Goal: Information Seeking & Learning: Learn about a topic

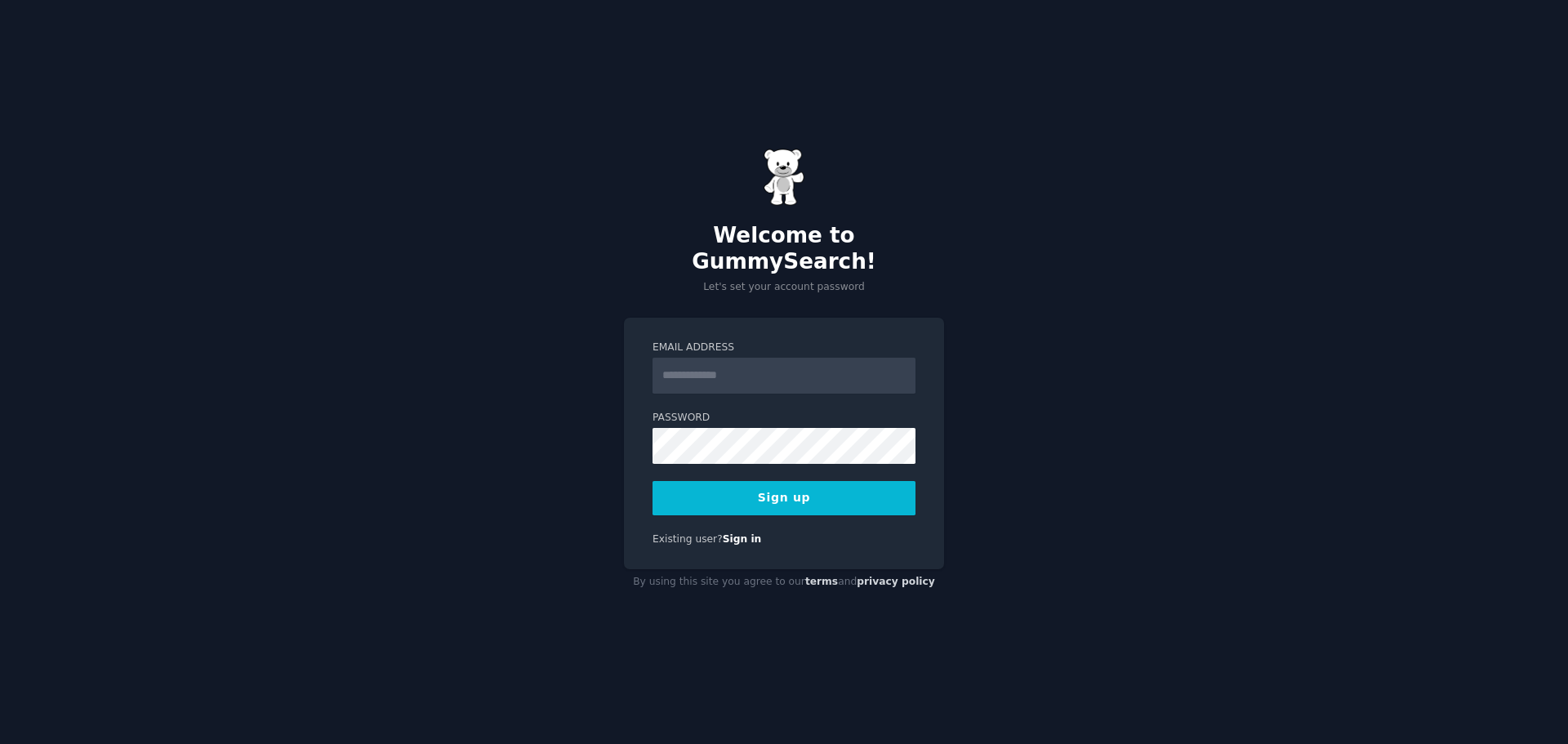
type input "**********"
click at [748, 482] on button "Sign up" at bounding box center [784, 498] width 263 height 34
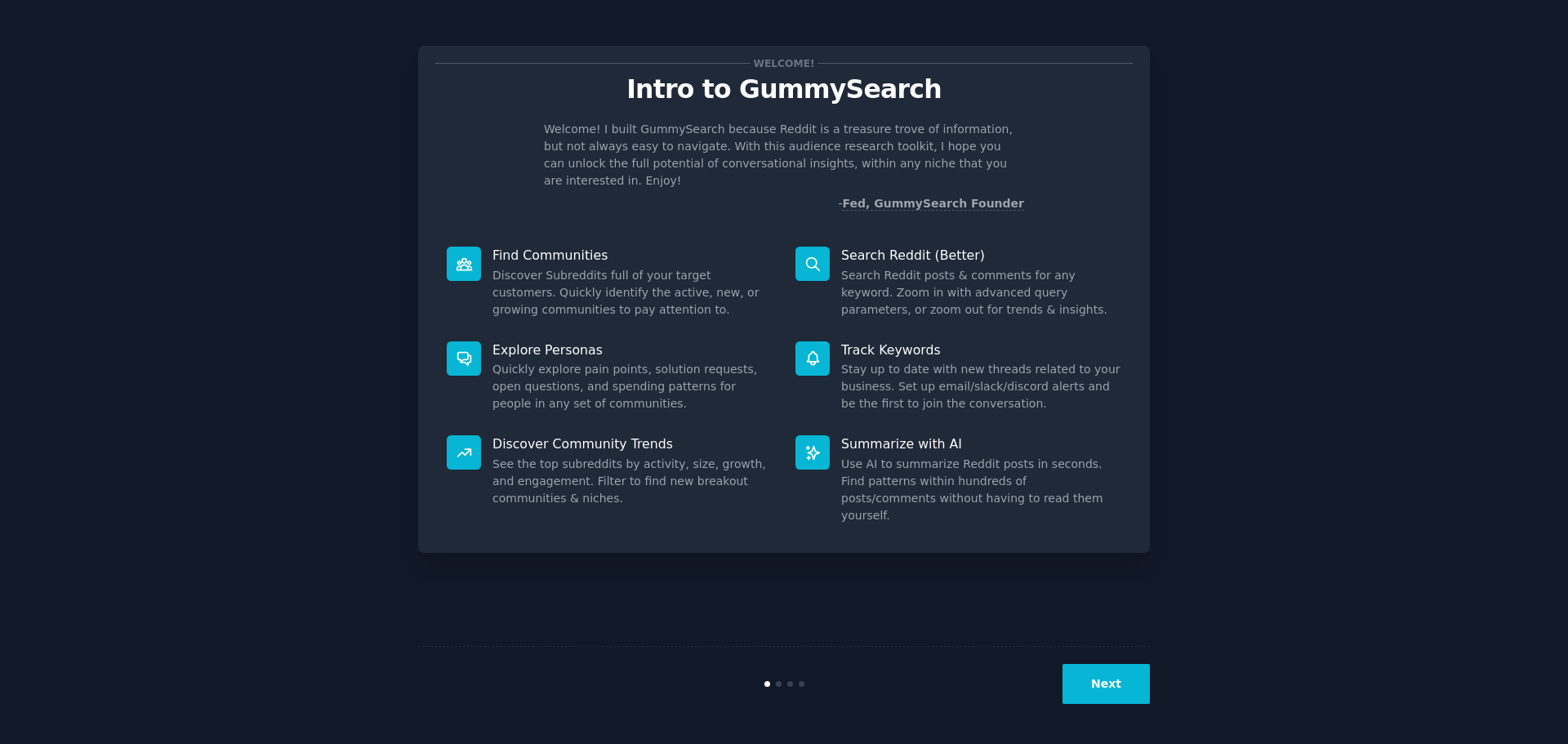
click at [1134, 693] on button "Next" at bounding box center [1106, 684] width 88 height 40
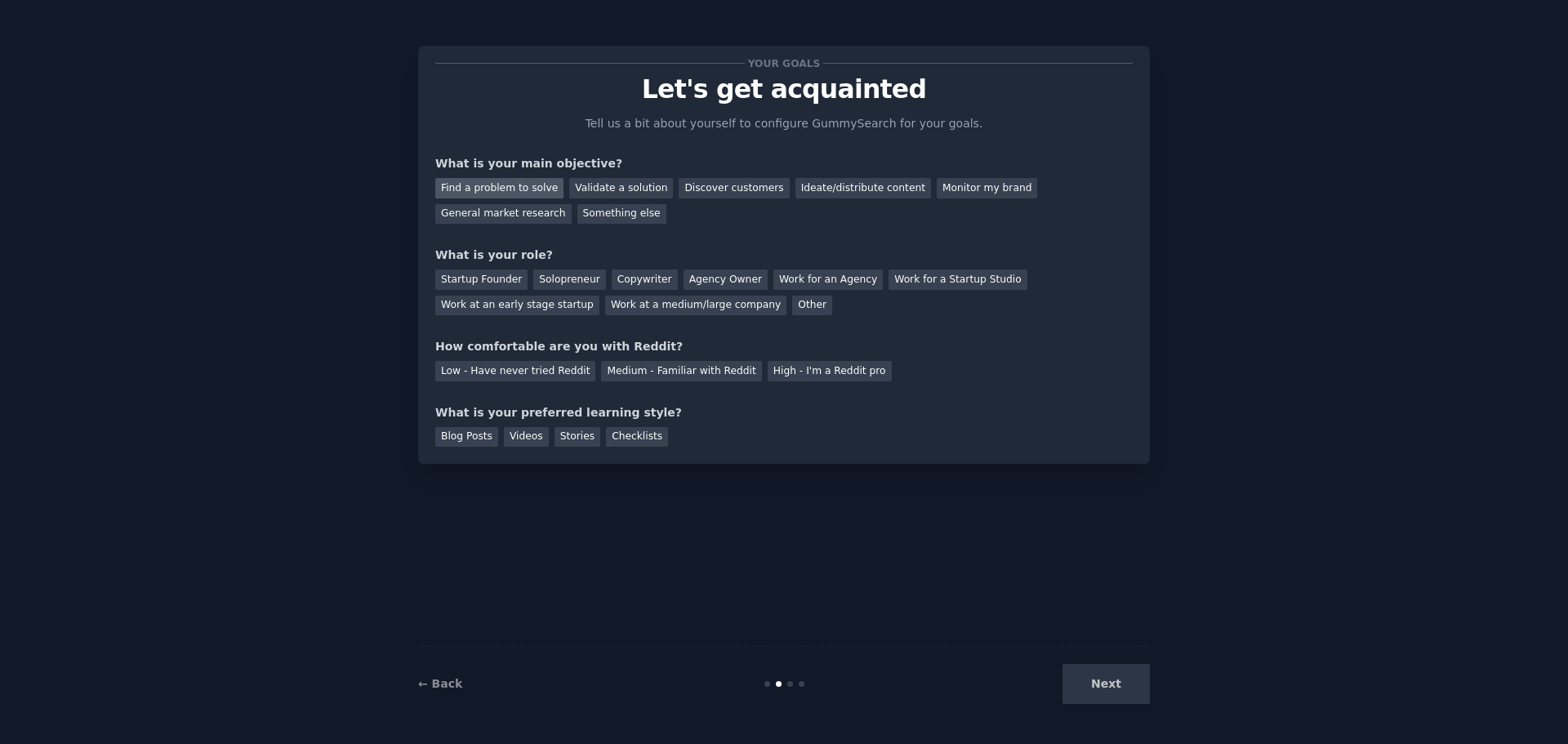
click at [492, 186] on div "Find a problem to solve" at bounding box center [499, 189] width 128 height 20
click at [572, 204] on div "General market research" at bounding box center [504, 214] width 137 height 20
click at [479, 190] on div "Find a problem to solve" at bounding box center [499, 189] width 128 height 20
click at [555, 285] on div "Solopreneur" at bounding box center [569, 280] width 72 height 20
click at [774, 323] on div "Your goals Let's get acquainted Tell us a bit about yourself to configure Gummy…" at bounding box center [784, 254] width 698 height 384
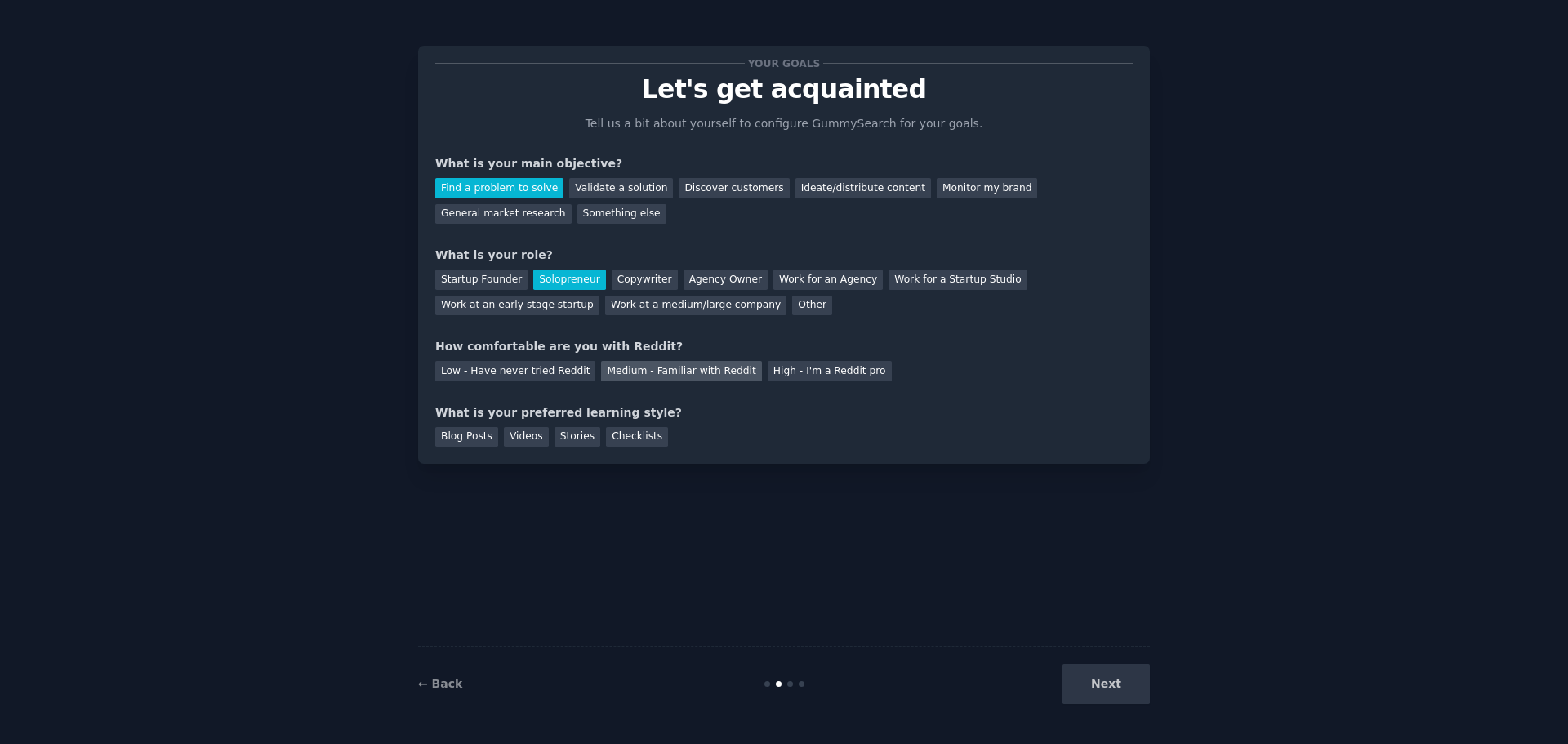
click at [624, 372] on div "Medium - Familiar with Reddit" at bounding box center [681, 372] width 160 height 20
click at [517, 439] on div "Videos" at bounding box center [526, 437] width 45 height 20
click at [570, 439] on div "Stories" at bounding box center [577, 437] width 45 height 20
click at [530, 433] on div "Videos" at bounding box center [526, 437] width 45 height 20
click at [475, 433] on div "Blog Posts" at bounding box center [467, 437] width 63 height 20
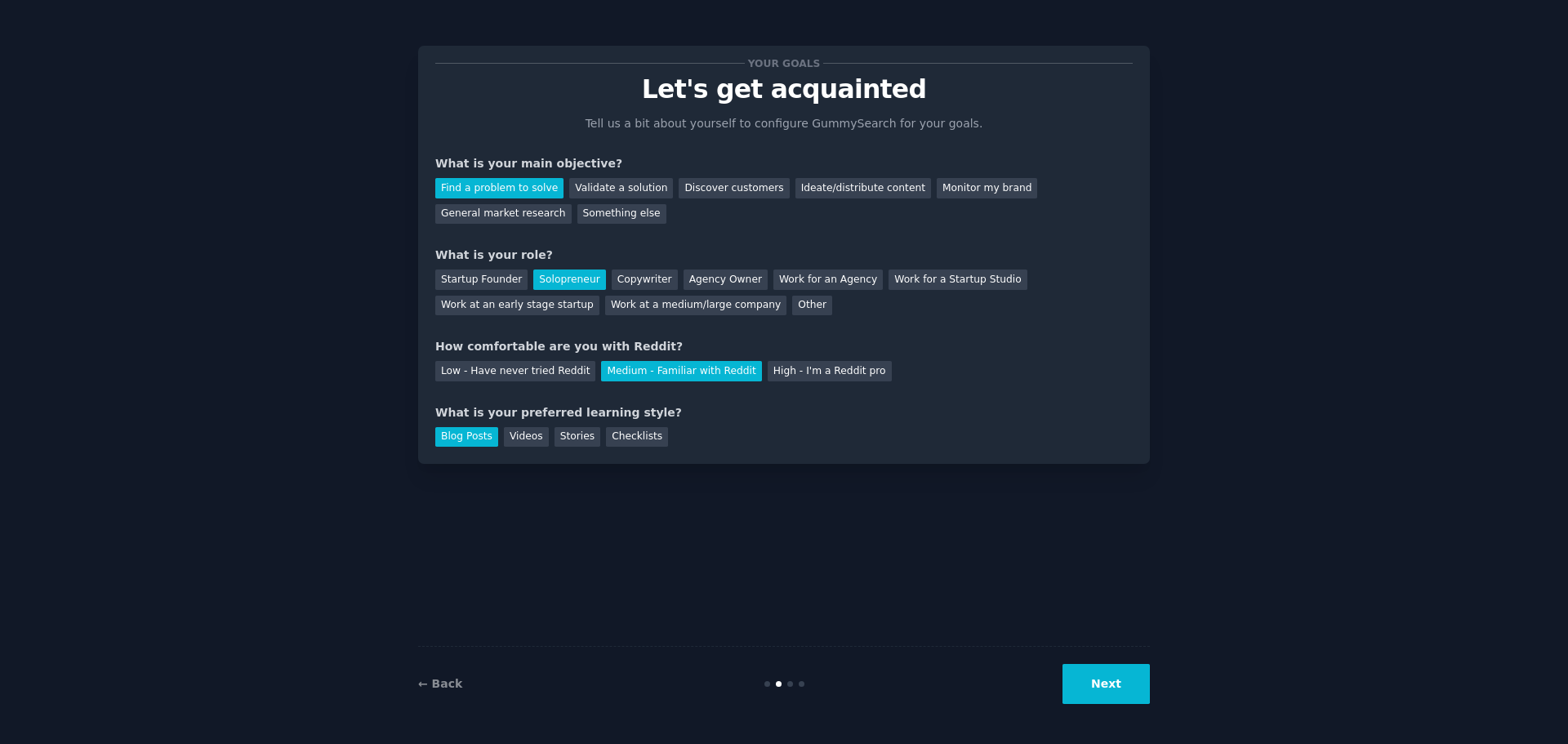
click at [732, 437] on div "Blog Posts Videos Stories Checklists" at bounding box center [784, 434] width 698 height 26
click at [1107, 703] on button "Next" at bounding box center [1106, 684] width 88 height 40
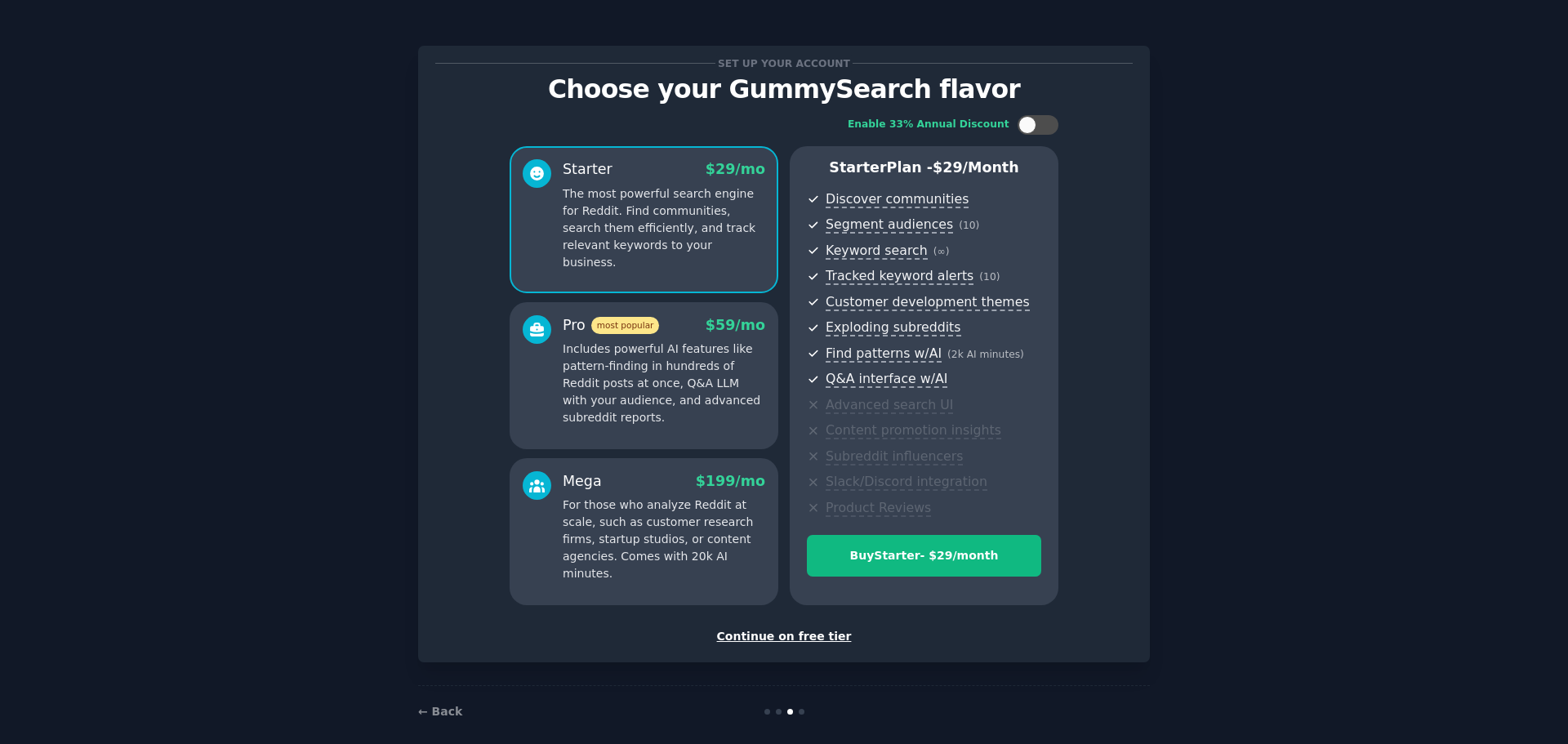
click at [753, 629] on div "Continue on free tier" at bounding box center [784, 637] width 698 height 18
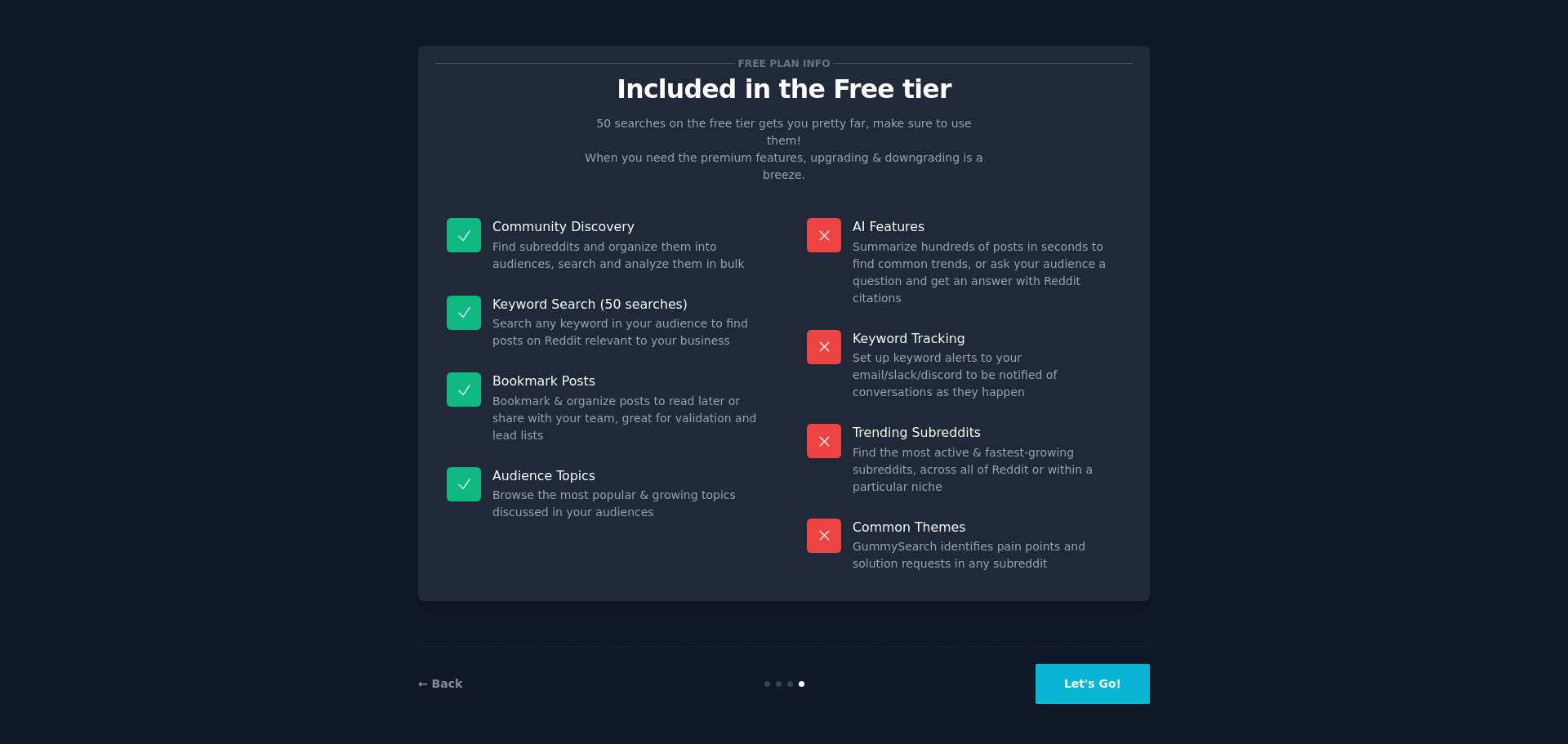
click at [1072, 695] on button "Let's Go!" at bounding box center [1093, 684] width 115 height 40
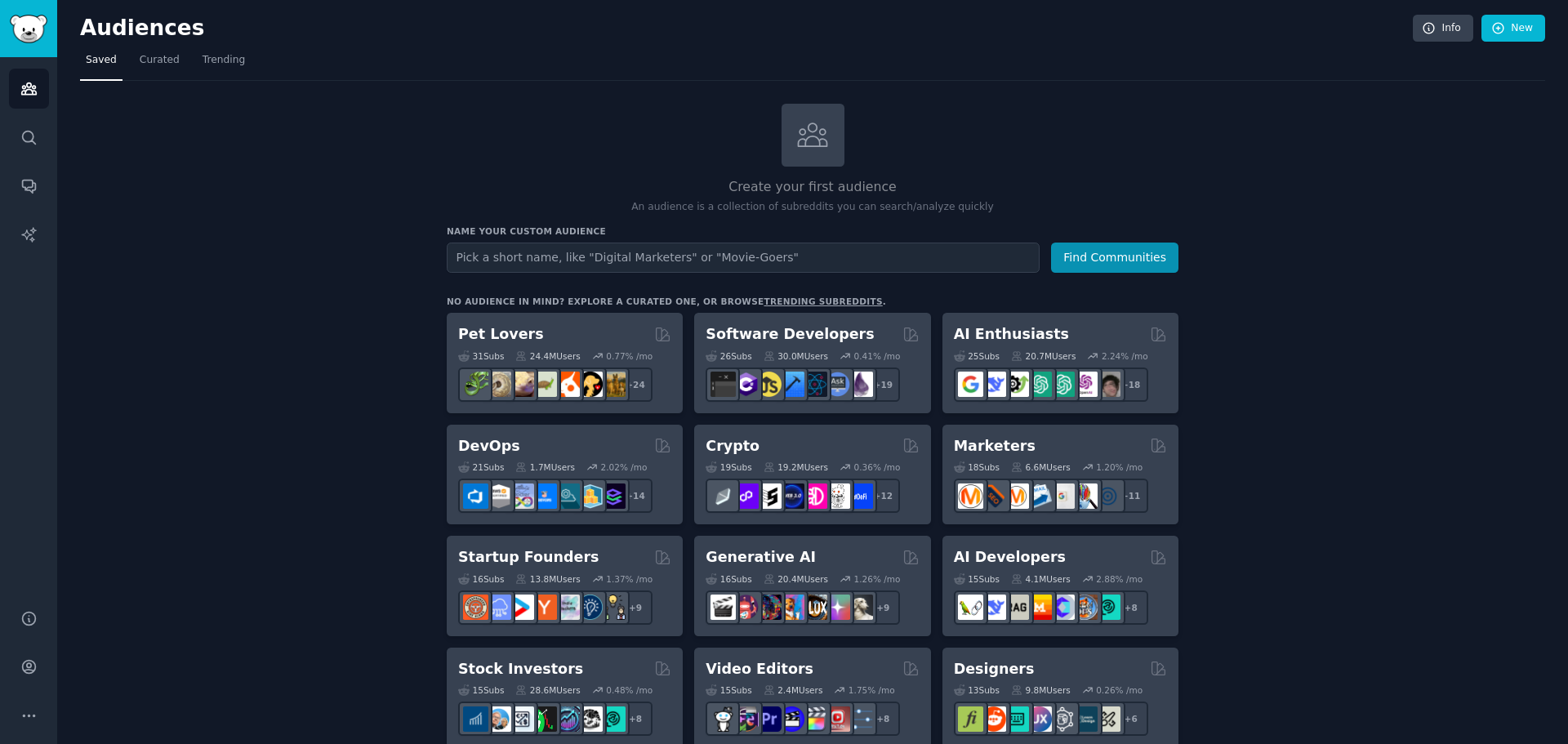
click at [1009, 327] on h2 "AI Enthusiasts" at bounding box center [1011, 335] width 115 height 20
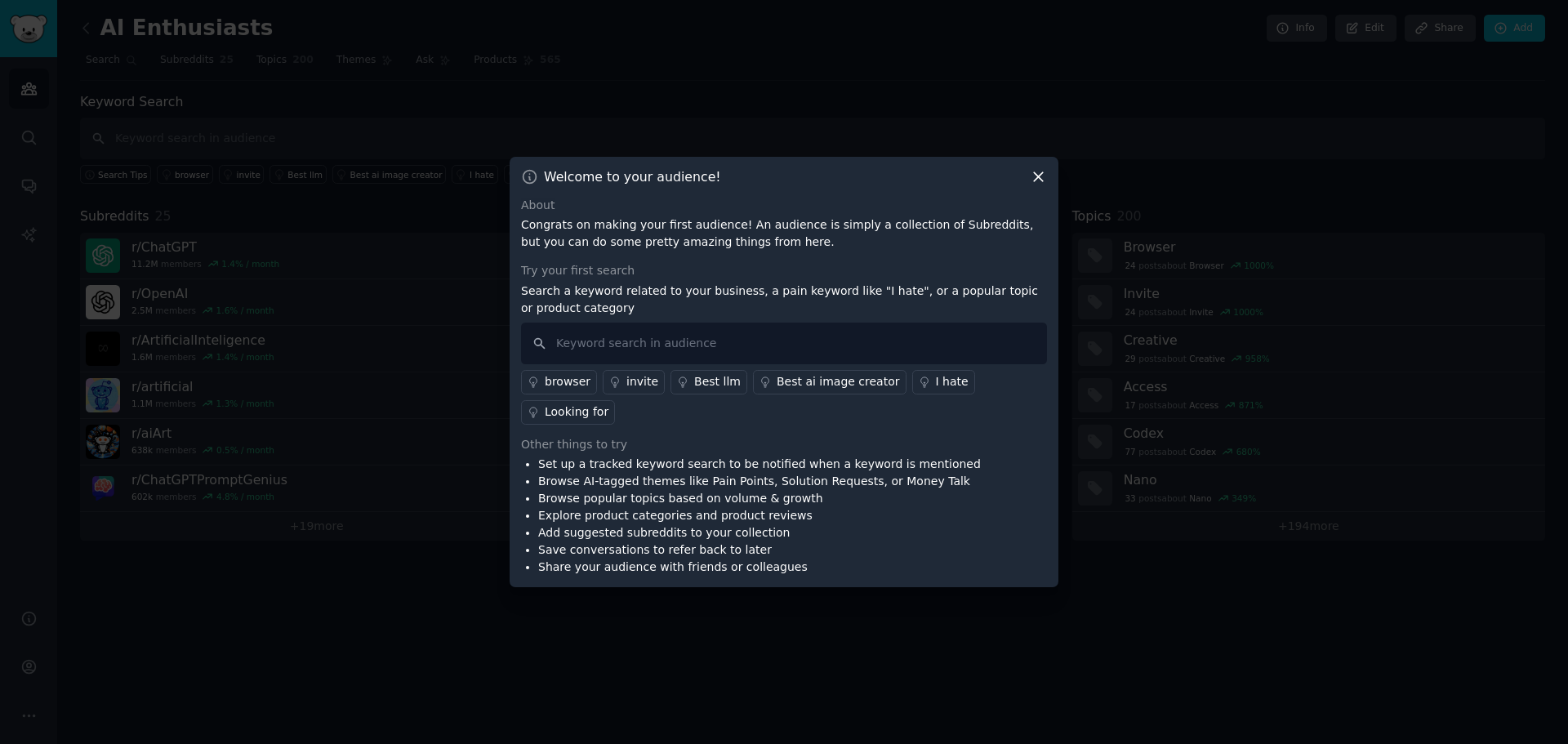
click at [1039, 181] on icon at bounding box center [1039, 177] width 9 height 9
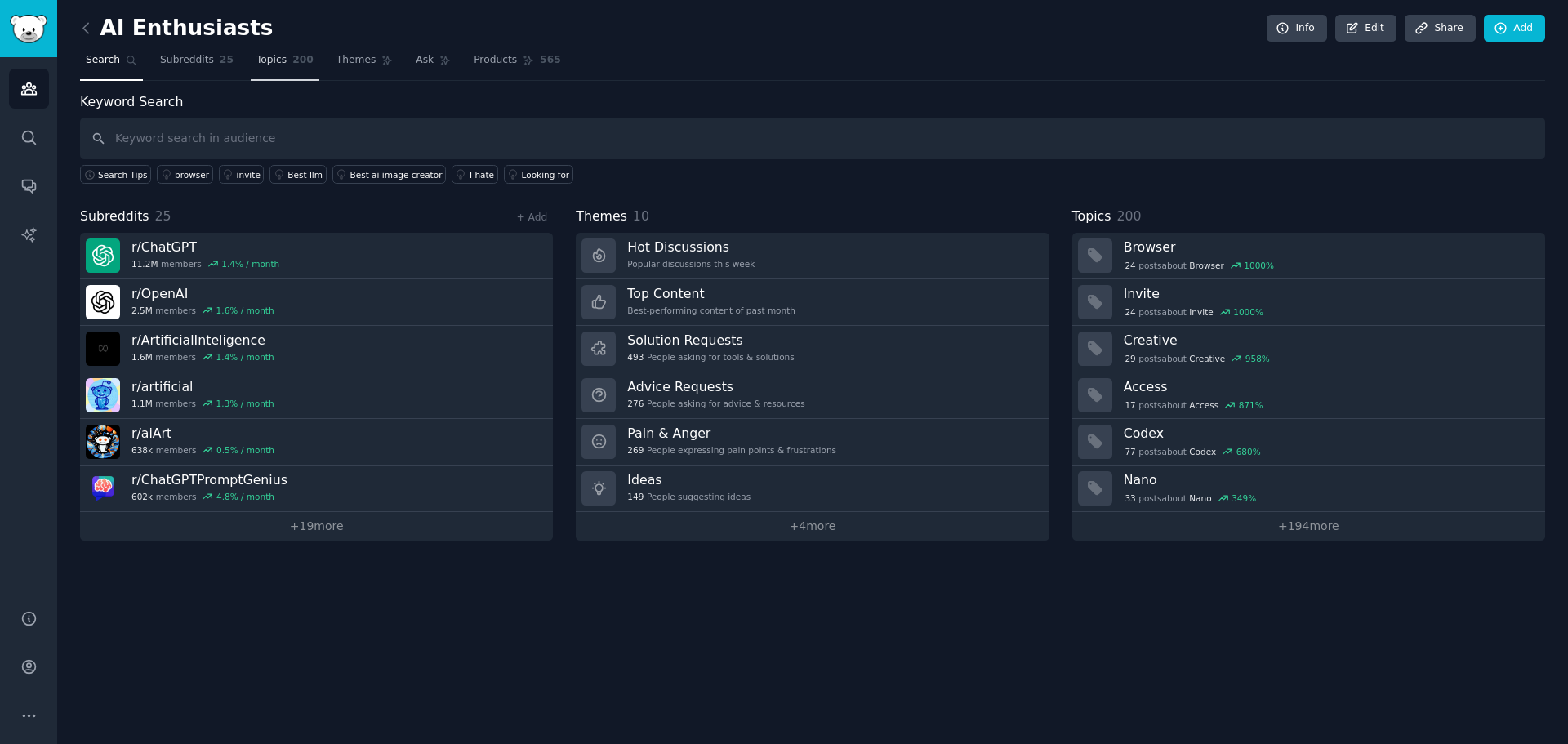
click at [264, 69] on link "Topics 200" at bounding box center [285, 64] width 68 height 33
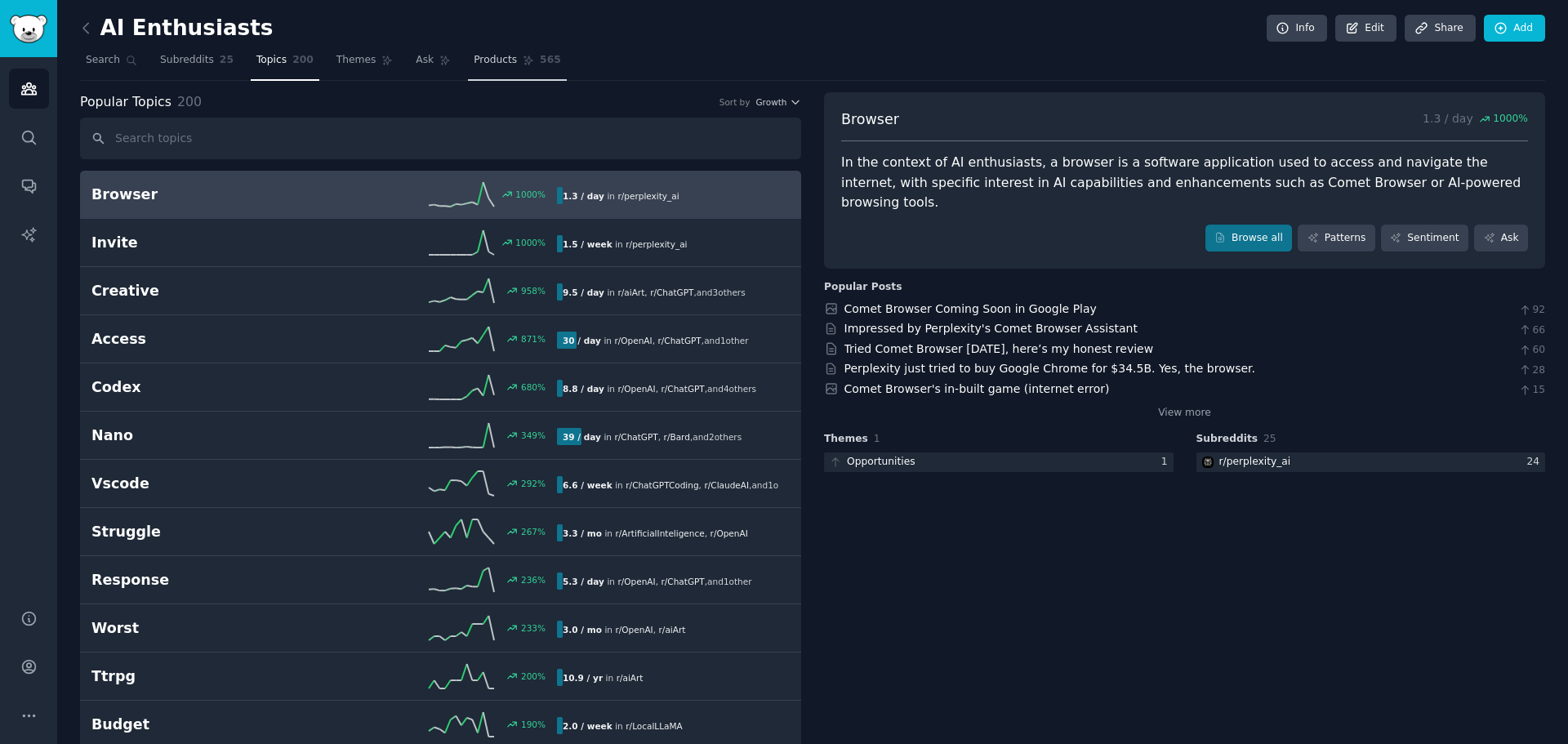
click at [468, 67] on link "Products 565" at bounding box center [517, 64] width 98 height 33
